Goal: Find specific page/section: Find specific page/section

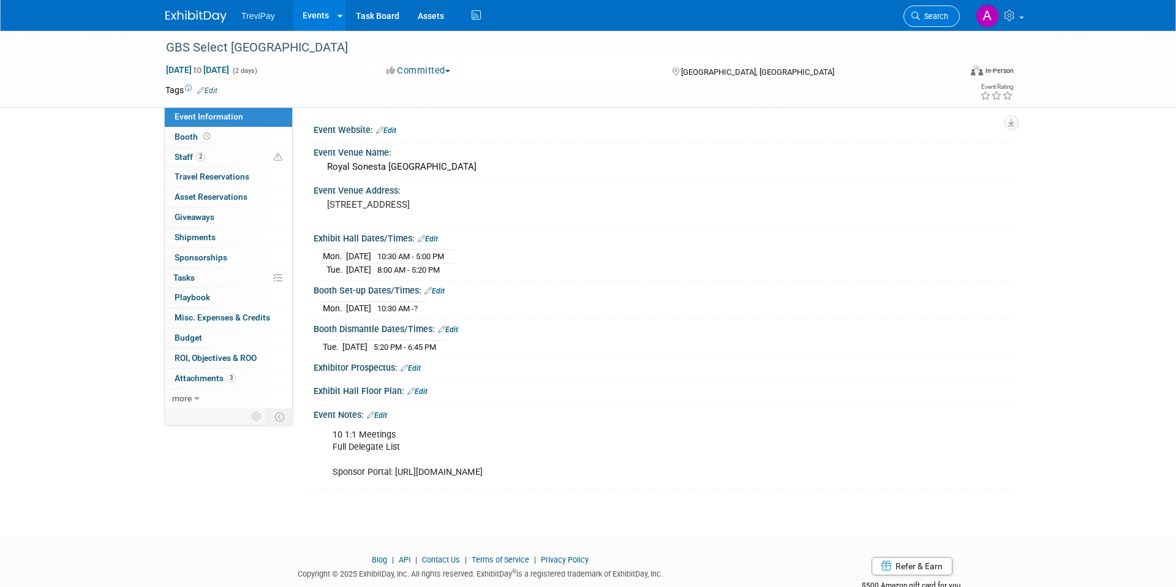
click at [913, 8] on link "Search" at bounding box center [931, 16] width 56 height 21
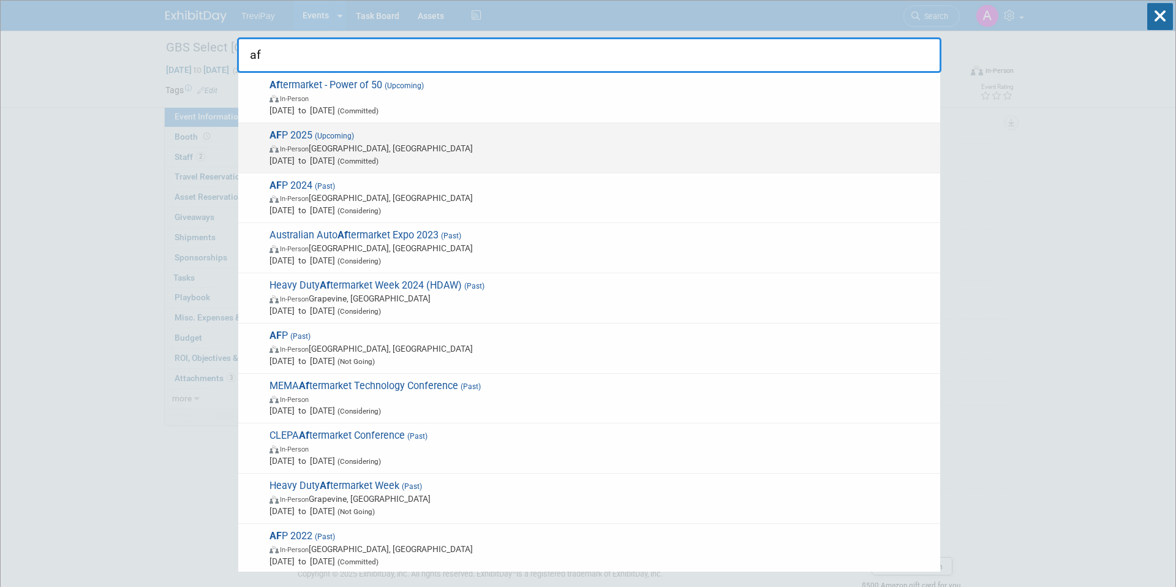
type input "af"
click at [615, 126] on div "AF P 2025 (Upcoming) In-Person Boston, MA Oct 26, 2025 to Oct 29, 2025 (Committ…" at bounding box center [589, 148] width 702 height 50
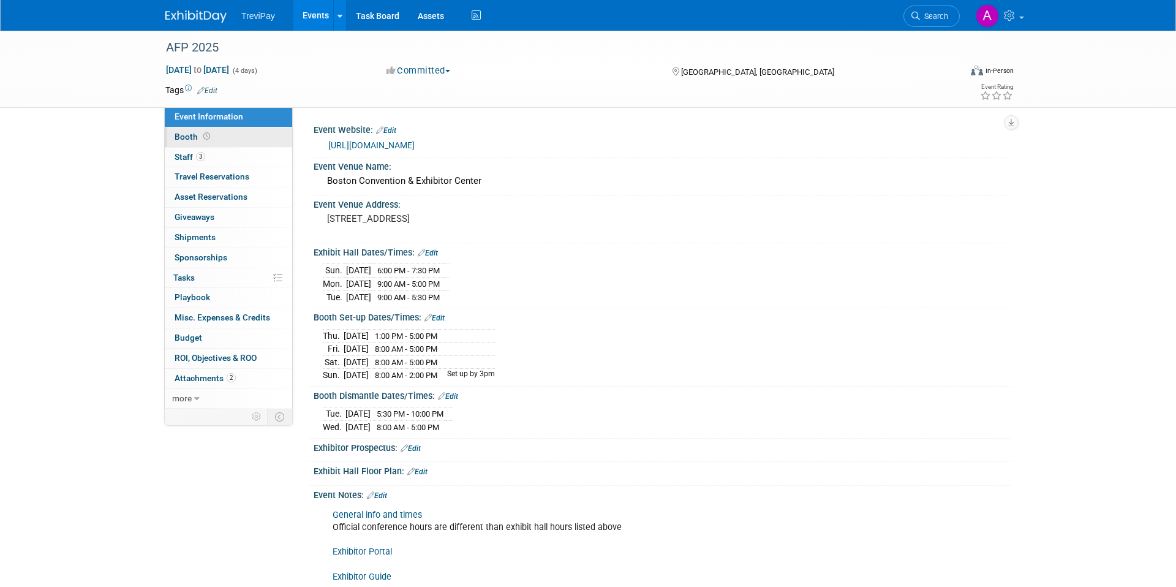
click at [215, 137] on link "Booth" at bounding box center [228, 137] width 127 height 20
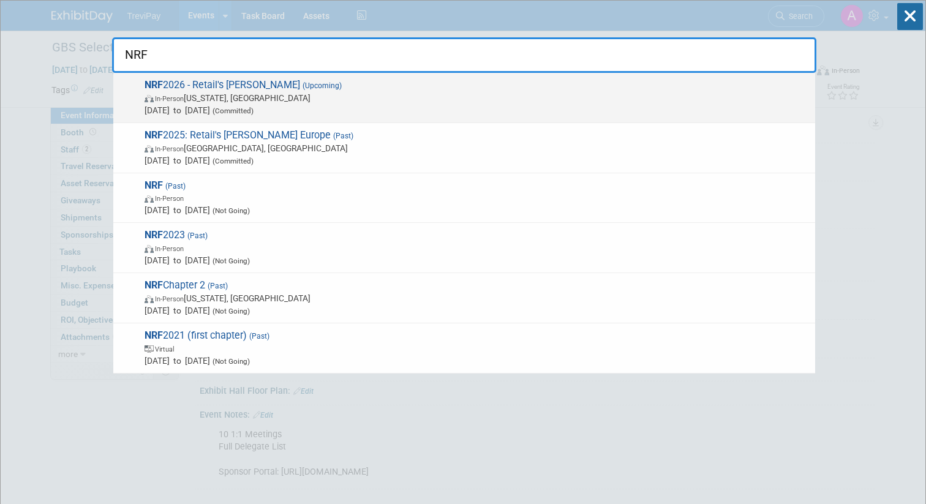
type input "NRF"
click at [464, 84] on span "NRF 2026 - Retail's [PERSON_NAME] (Upcoming) In-Person [US_STATE], [GEOGRAPHIC_…" at bounding box center [475, 97] width 668 height 37
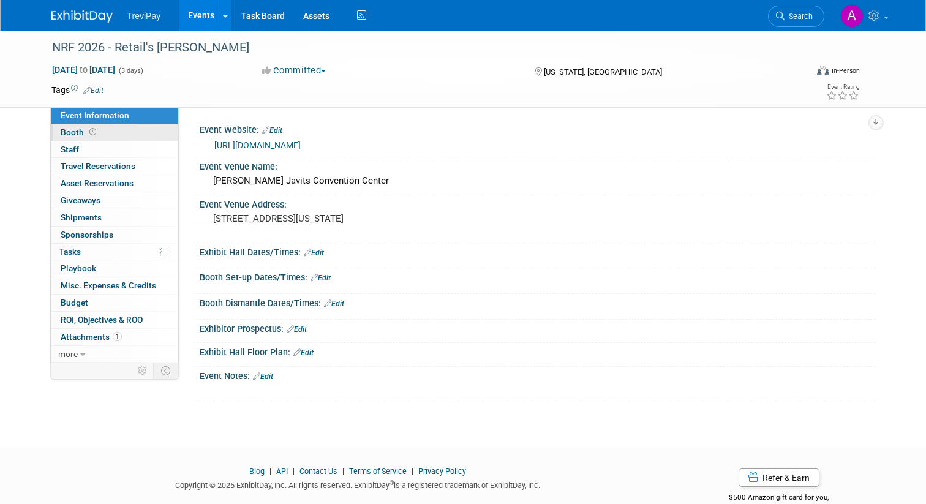
click at [147, 140] on link "Booth" at bounding box center [114, 132] width 127 height 17
